Goal: Information Seeking & Learning: Learn about a topic

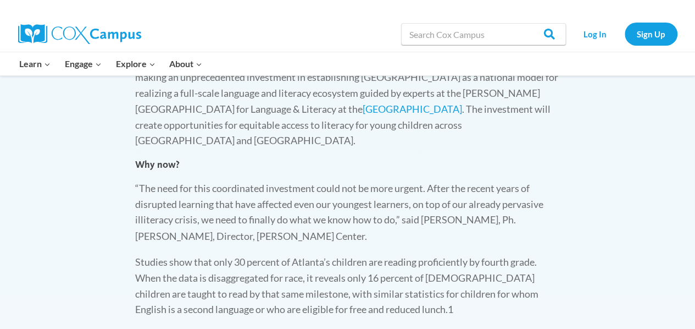
scroll to position [813, 0]
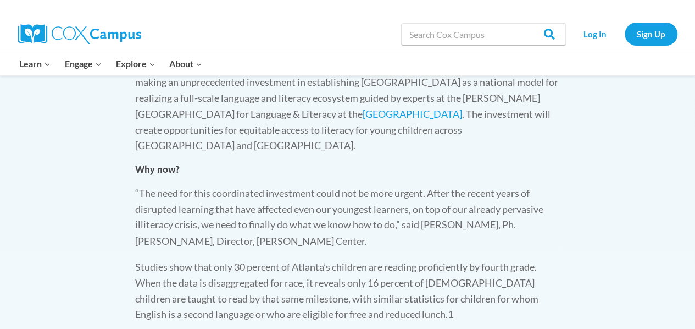
click at [695, 146] on html "Skip to content Search in [URL][DOMAIN_NAME] Search Search Log In Sign Up Learn…" at bounding box center [347, 253] width 695 height 2133
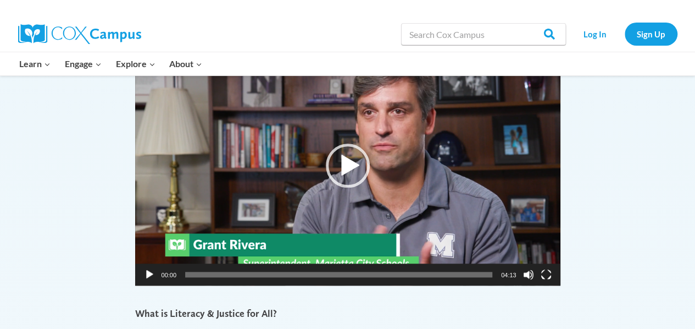
scroll to position [535, 0]
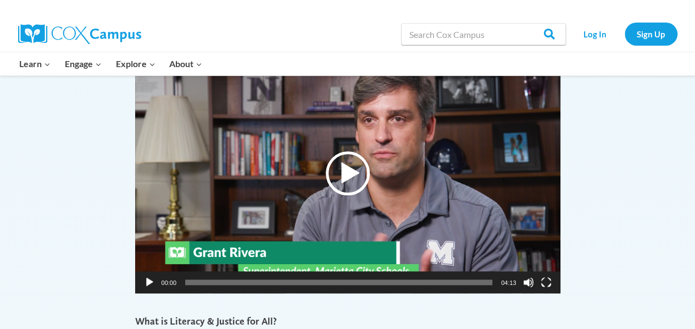
click at [350, 173] on div "Play" at bounding box center [348, 173] width 44 height 44
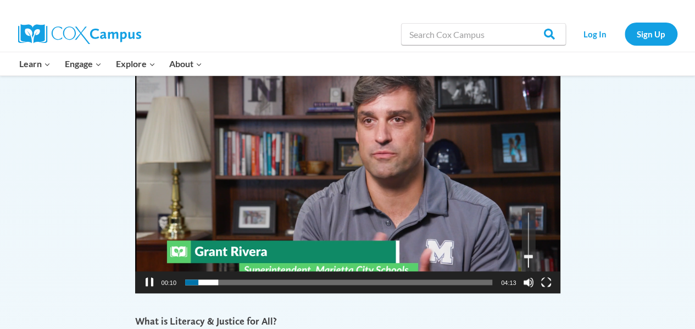
drag, startPoint x: 530, startPoint y: 225, endPoint x: 530, endPoint y: 256, distance: 30.8
click at [530, 256] on link "Use Up/Down Arrow keys to increase or decrease volume." at bounding box center [529, 239] width 14 height 63
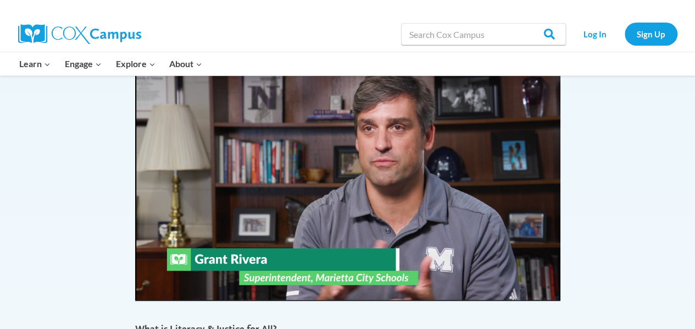
scroll to position [530, 0]
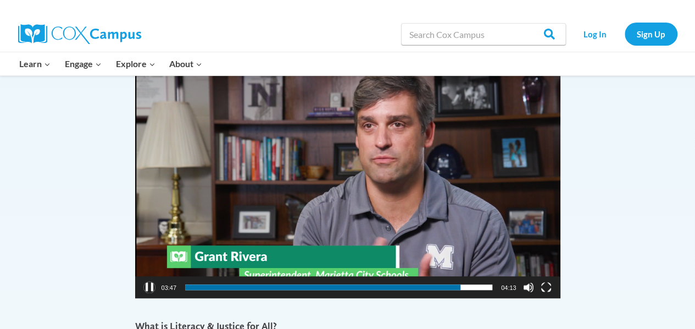
click at [150, 286] on button "Pause" at bounding box center [149, 286] width 11 height 11
drag, startPoint x: 251, startPoint y: 170, endPoint x: 616, endPoint y: 163, distance: 365.0
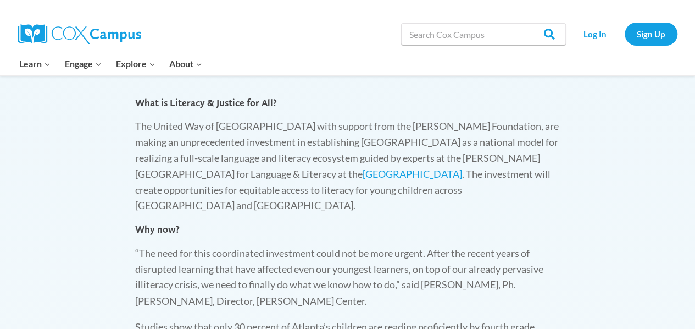
scroll to position [756, 0]
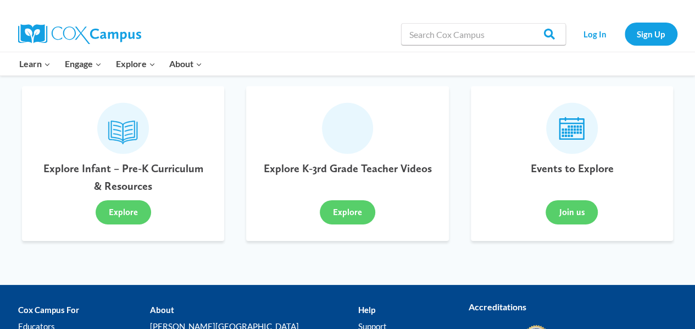
scroll to position [1663, 0]
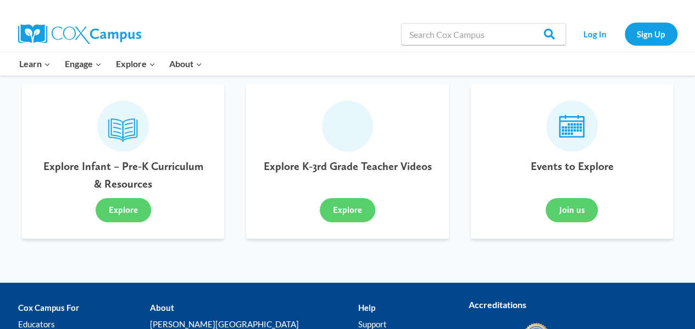
click at [575, 115] on icon at bounding box center [572, 126] width 26 height 23
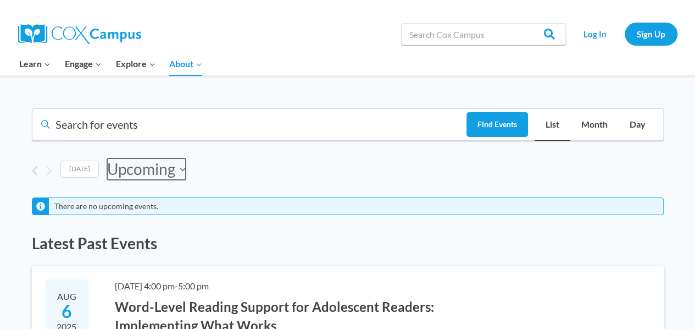
click at [180, 168] on icon "Click to toggle datepicker" at bounding box center [183, 169] width 6 height 4
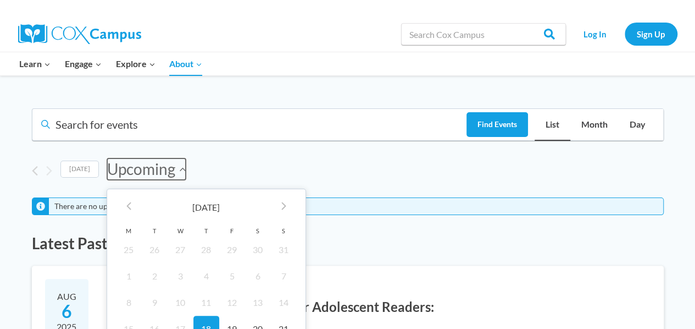
click at [180, 167] on icon "Click to toggle datepicker" at bounding box center [183, 169] width 6 height 4
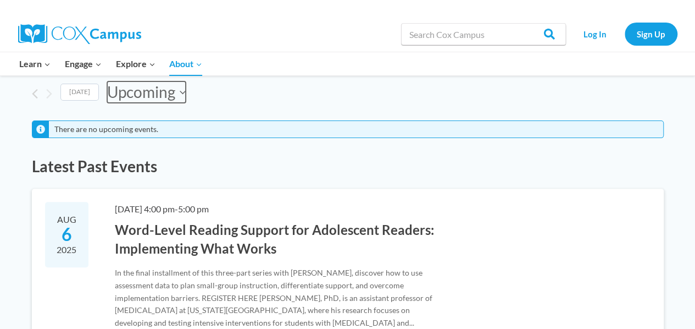
scroll to position [70, 0]
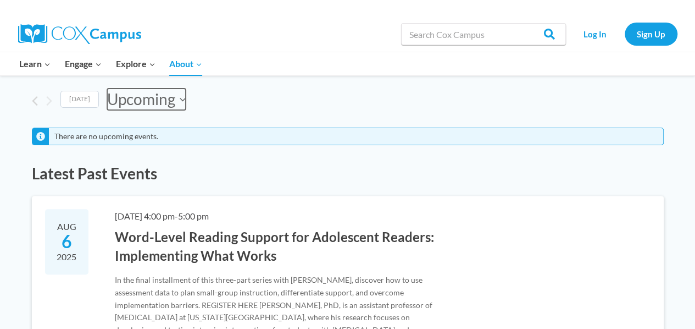
click at [180, 98] on icon "Click to toggle datepicker" at bounding box center [183, 98] width 6 height 3
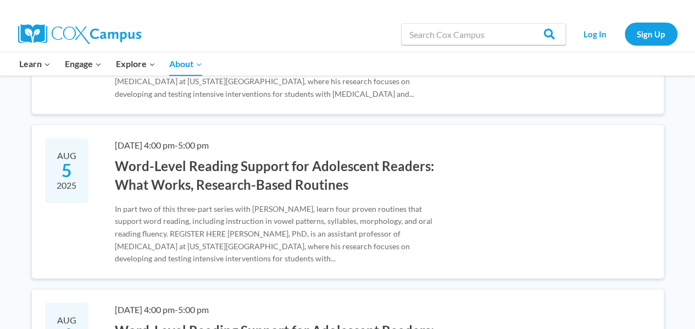
scroll to position [308, 0]
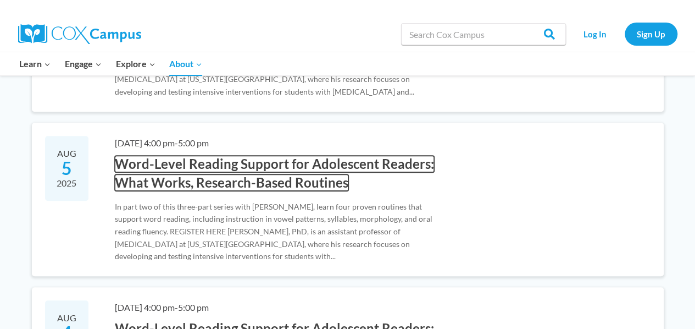
click at [335, 164] on link "Word-Level Reading Support for Adolescent Readers: What Works, Research-Based R…" at bounding box center [274, 173] width 319 height 35
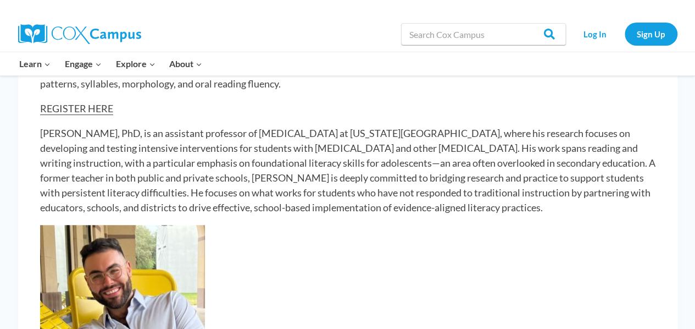
scroll to position [223, 0]
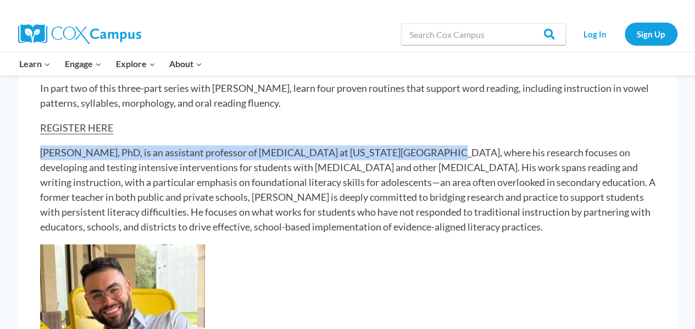
drag, startPoint x: 413, startPoint y: 154, endPoint x: 36, endPoint y: 145, distance: 376.6
click at [36, 145] on div "This event has passed. Event Series Event Series: Cracking the Code in the Seco…" at bounding box center [348, 297] width 660 height 846
click at [47, 150] on p "Brennan Chandler, PhD, is an assistant professor of dyslexia at Georgia State U…" at bounding box center [348, 189] width 616 height 89
drag, startPoint x: 413, startPoint y: 151, endPoint x: 41, endPoint y: 143, distance: 372.7
click at [41, 143] on div "In part two of this three-part series with Dr. Chandler, learn four proven rout…" at bounding box center [348, 245] width 616 height 328
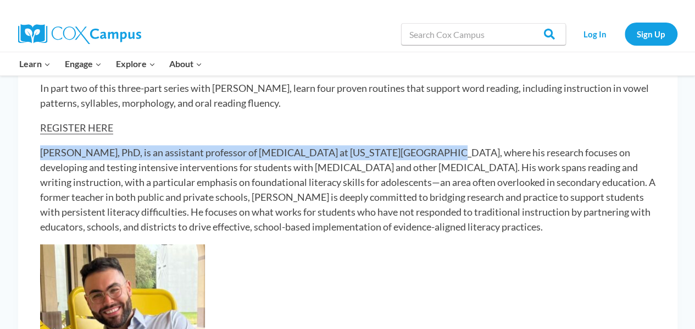
copy p "Brennan Chandler, PhD, is an assistant professor of dyslexia at Georgia State U…"
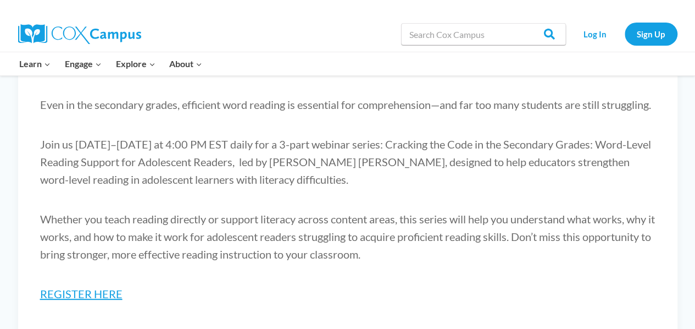
scroll to position [106, 0]
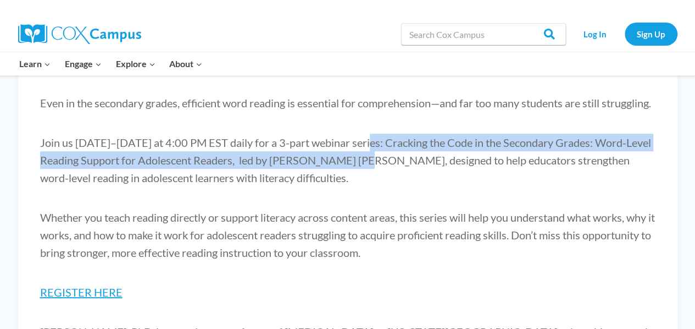
drag, startPoint x: 362, startPoint y: 161, endPoint x: 375, endPoint y: 182, distance: 24.4
click at [375, 182] on p "Join us [DATE]–[DATE] at 4:00 PM EST daily for a 3-part webinar series: Crackin…" at bounding box center [348, 160] width 616 height 53
copy p "Cracking the Code in the Secondary Grades: Word-Level Reading Support for Adole…"
